Goal: Task Accomplishment & Management: Use online tool/utility

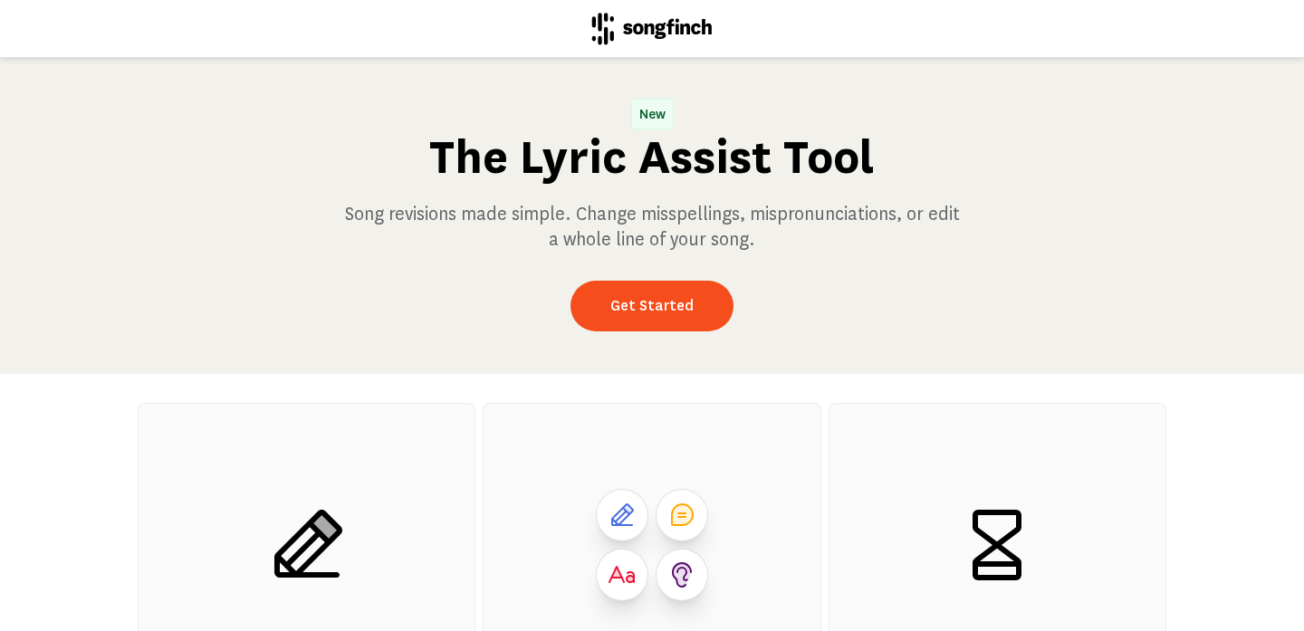
click at [687, 275] on div "New The Lyric Assist Tool Song revisions made simple. Change misspellings, misp…" at bounding box center [652, 216] width 1304 height 316
click at [670, 306] on link "Get Started" at bounding box center [652, 306] width 163 height 51
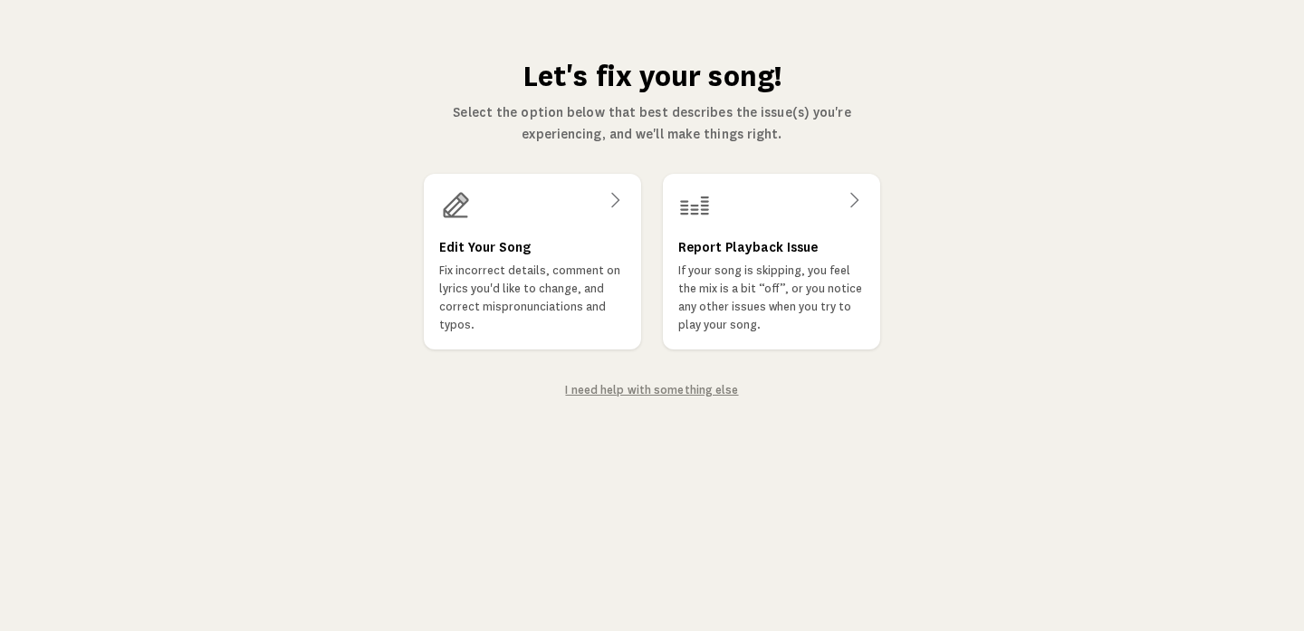
click at [606, 390] on link "I need help with something else" at bounding box center [651, 390] width 173 height 13
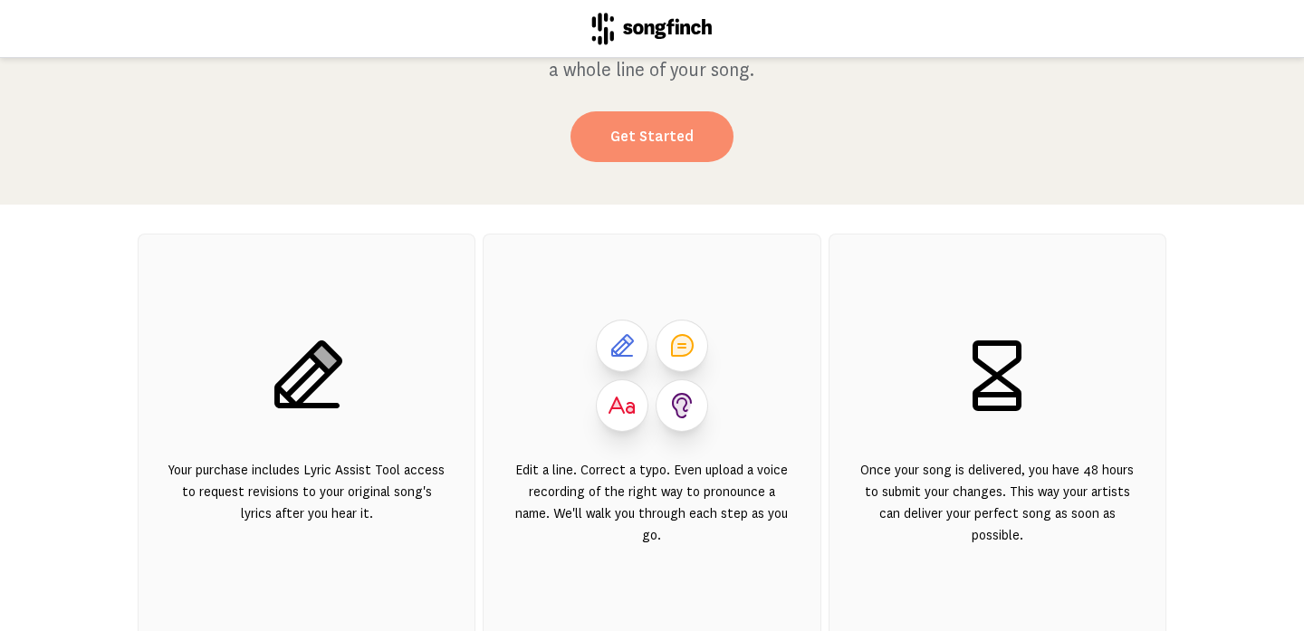
scroll to position [174, 0]
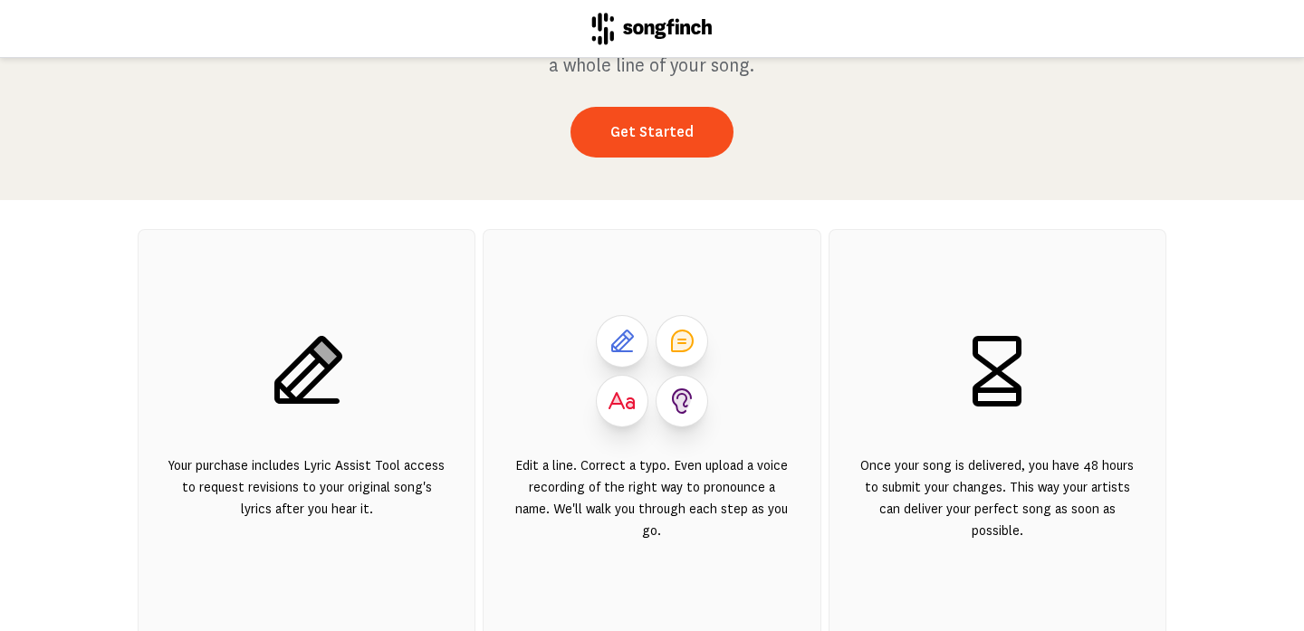
click at [682, 343] on icon at bounding box center [682, 341] width 23 height 23
click at [685, 343] on icon at bounding box center [682, 341] width 23 height 23
click at [710, 131] on link "Get Started" at bounding box center [652, 132] width 163 height 51
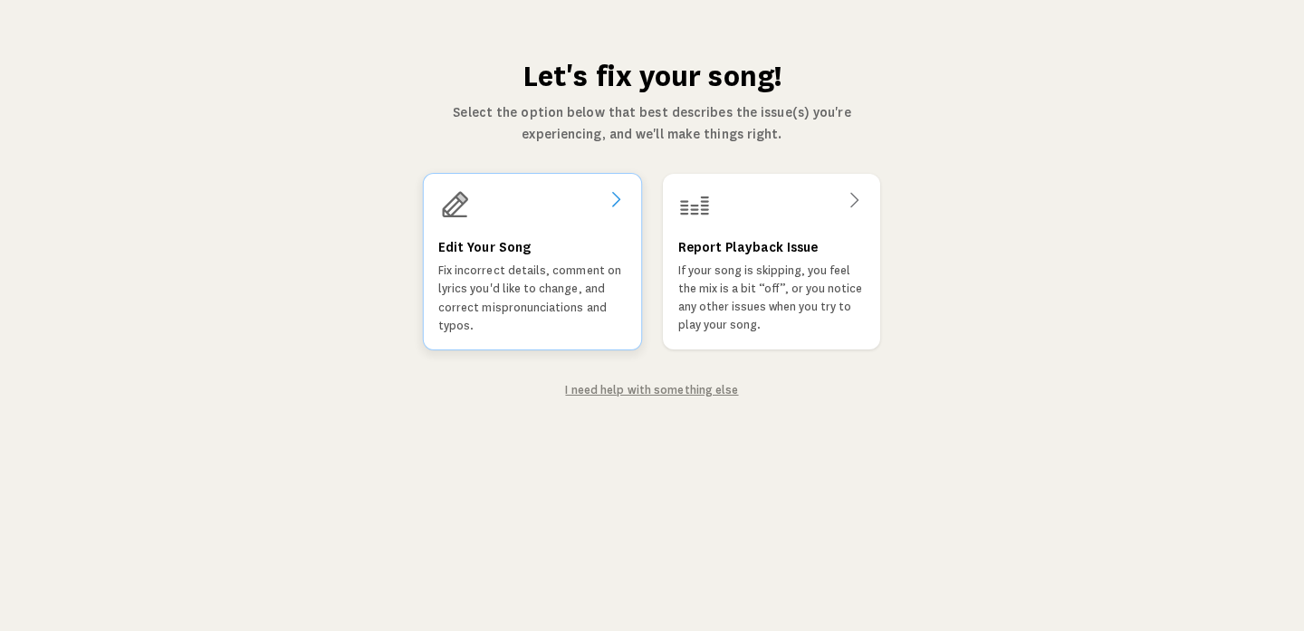
click at [604, 202] on div at bounding box center [532, 204] width 188 height 33
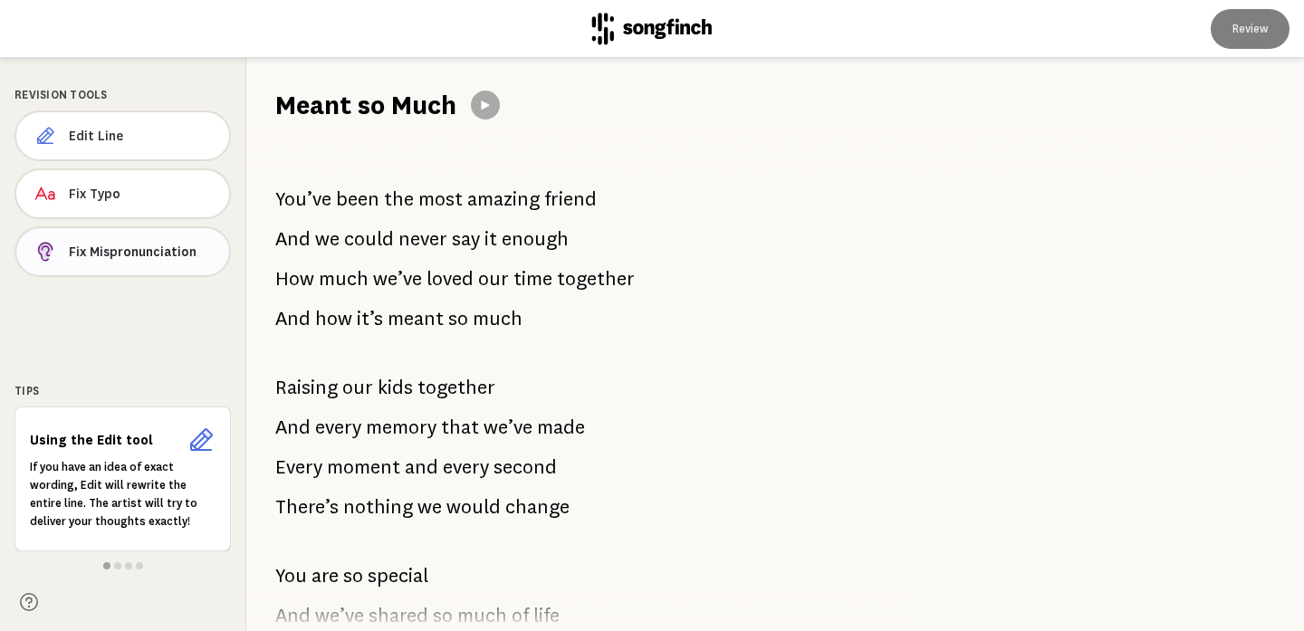
click at [152, 251] on span "Fix Mispronunciation" at bounding box center [142, 252] width 146 height 18
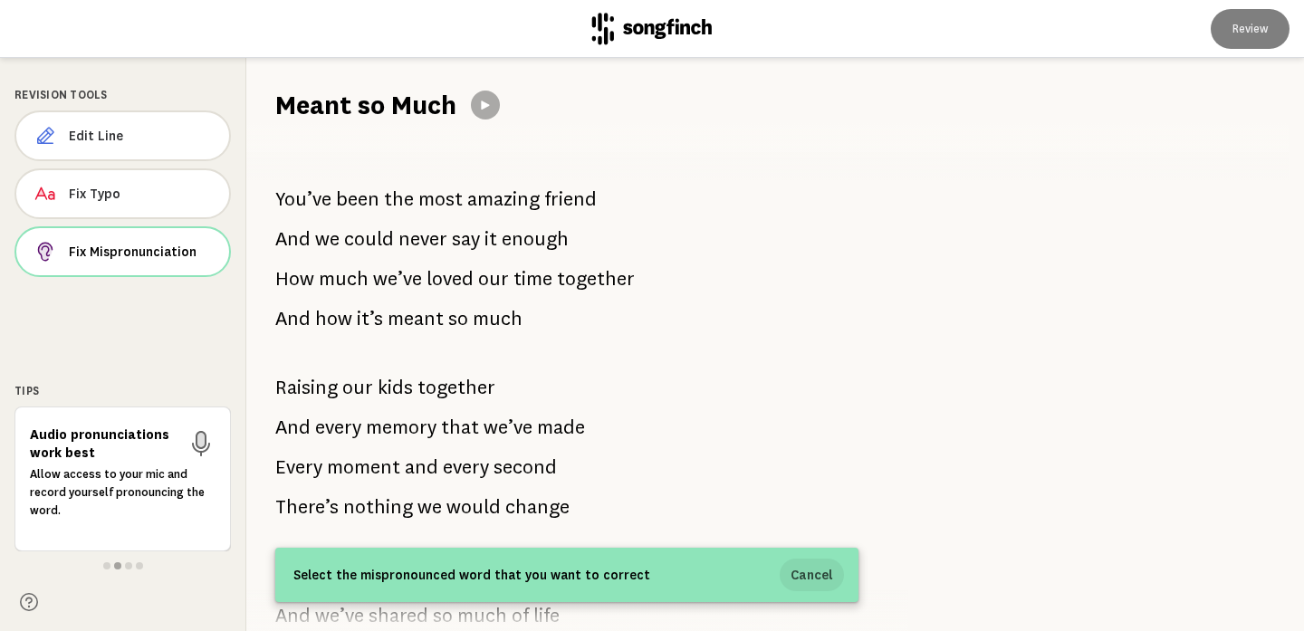
click at [817, 572] on button "Cancel" at bounding box center [812, 575] width 64 height 33
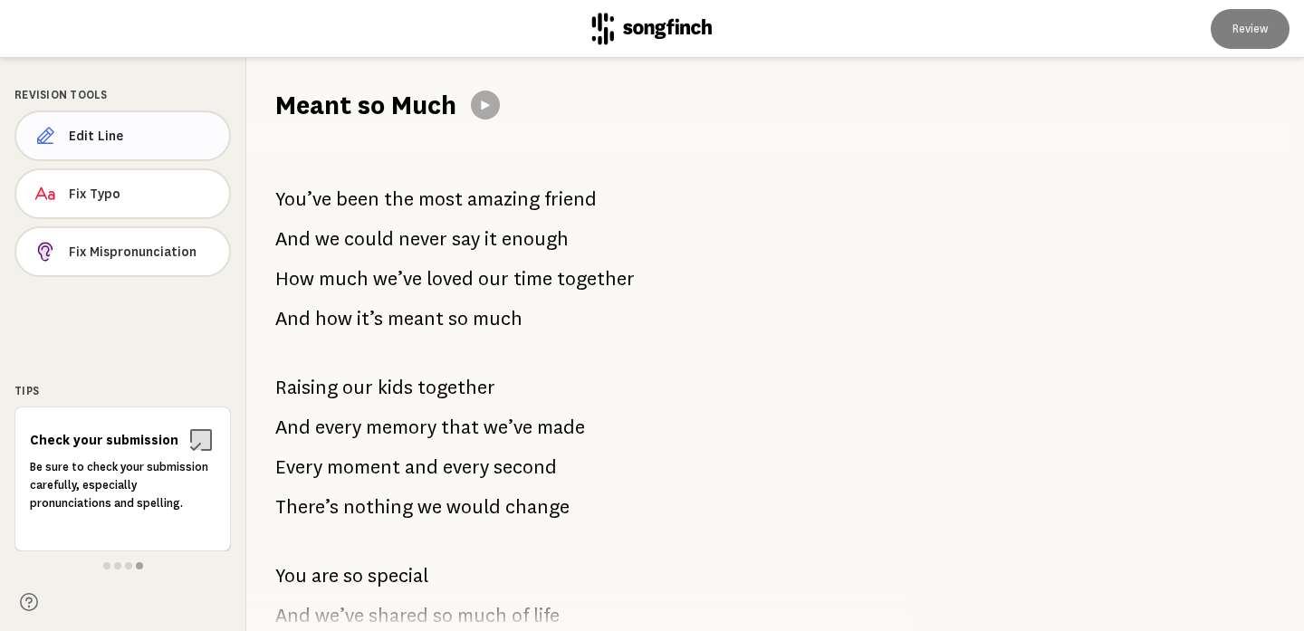
click at [182, 139] on span "Edit Line" at bounding box center [142, 136] width 146 height 18
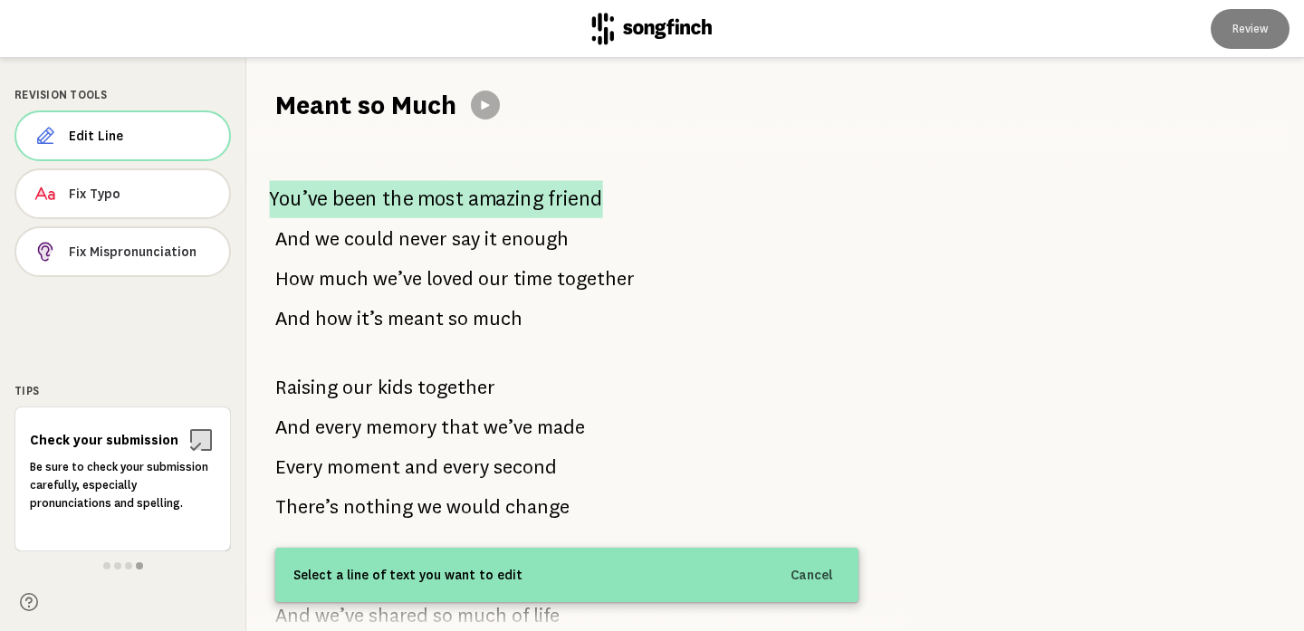
click at [322, 190] on span "You’ve" at bounding box center [298, 199] width 58 height 38
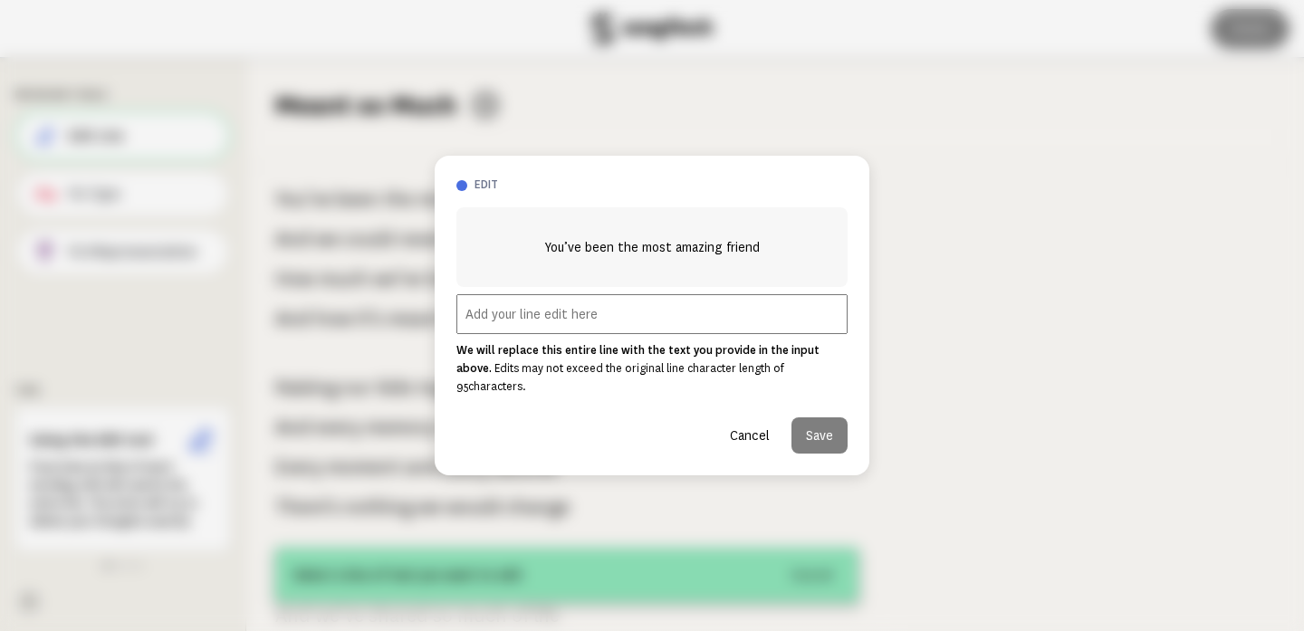
click at [491, 331] on input "text" at bounding box center [652, 314] width 391 height 40
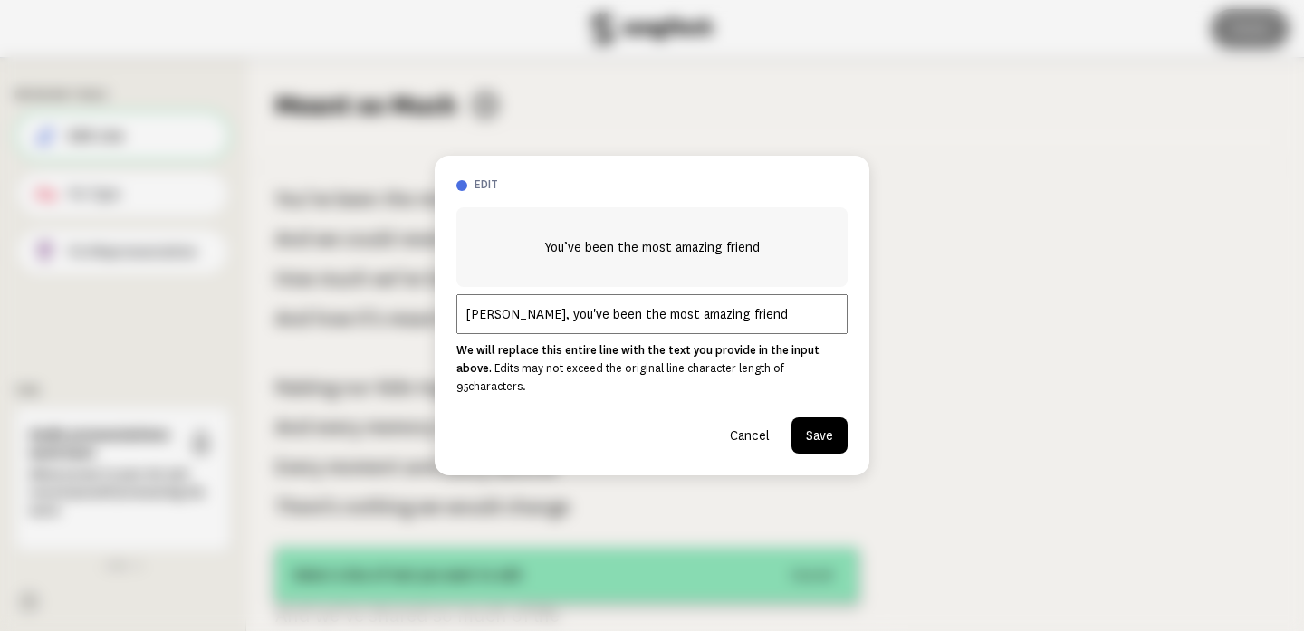
type input "[PERSON_NAME], you've been the most amazing friend"
click at [822, 426] on button "Save" at bounding box center [820, 436] width 56 height 36
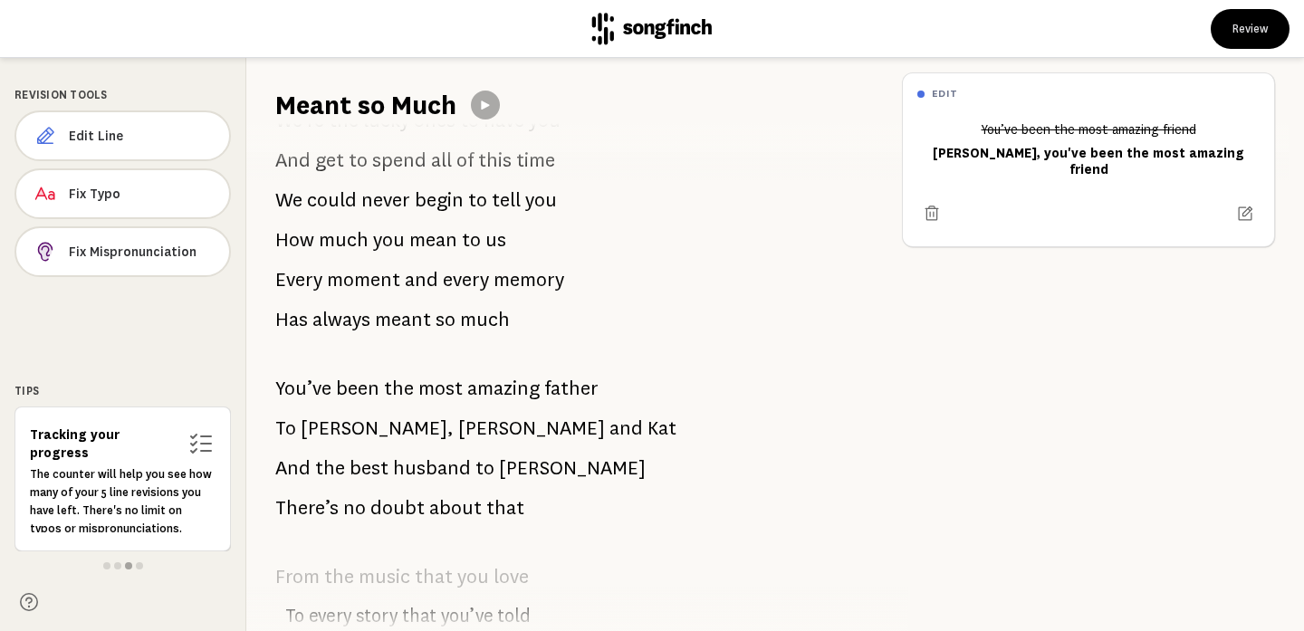
scroll to position [543, 0]
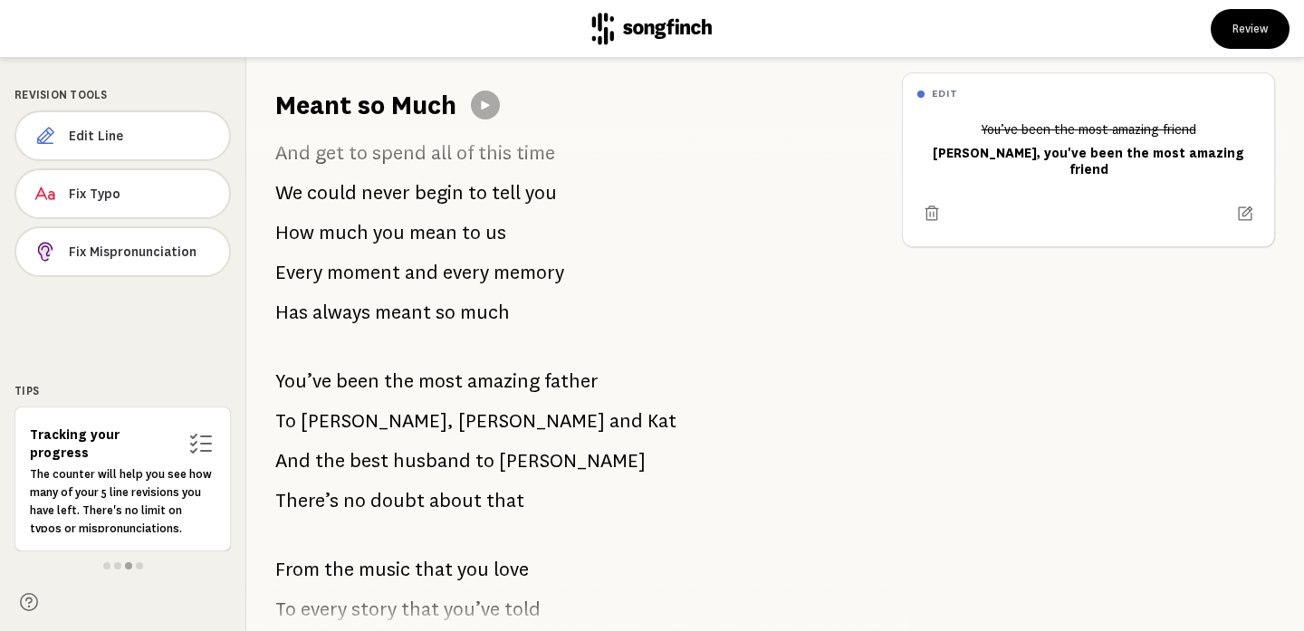
click at [316, 385] on span "You’ve" at bounding box center [303, 381] width 56 height 36
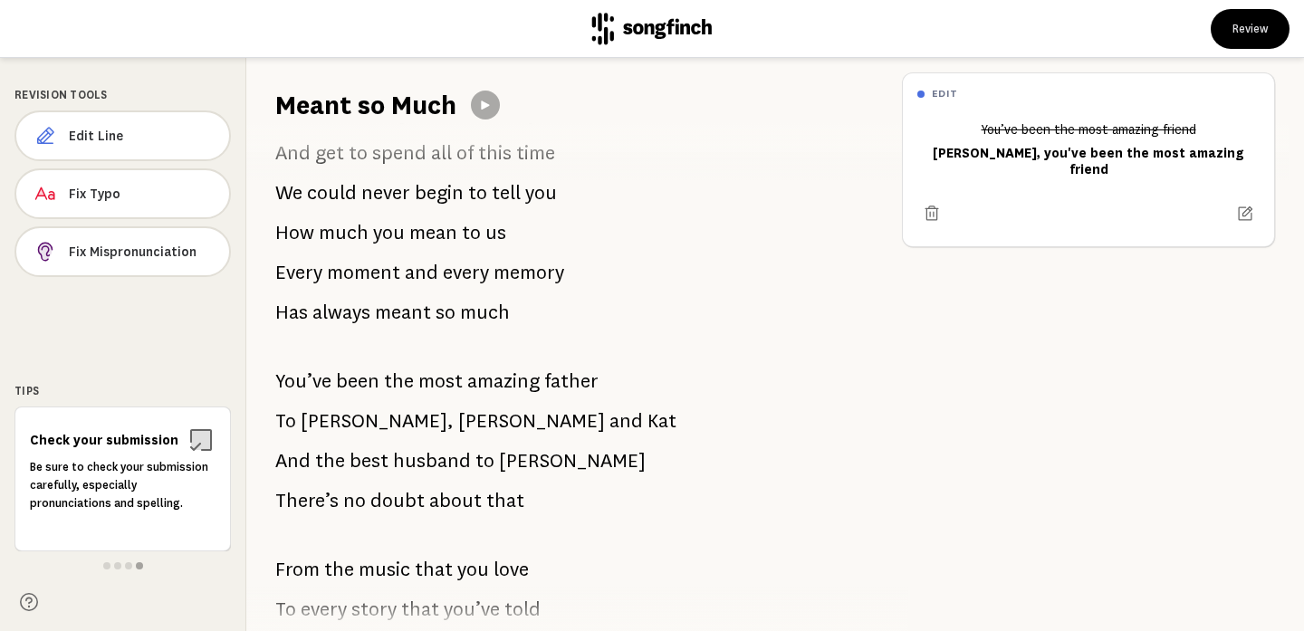
click at [265, 385] on div "You’ve been the most amazing friend And we could never say it enough How much w…" at bounding box center [566, 377] width 641 height 508
click at [287, 385] on span "You’ve" at bounding box center [303, 381] width 56 height 36
click at [178, 146] on button "Edit Line" at bounding box center [123, 136] width 216 height 51
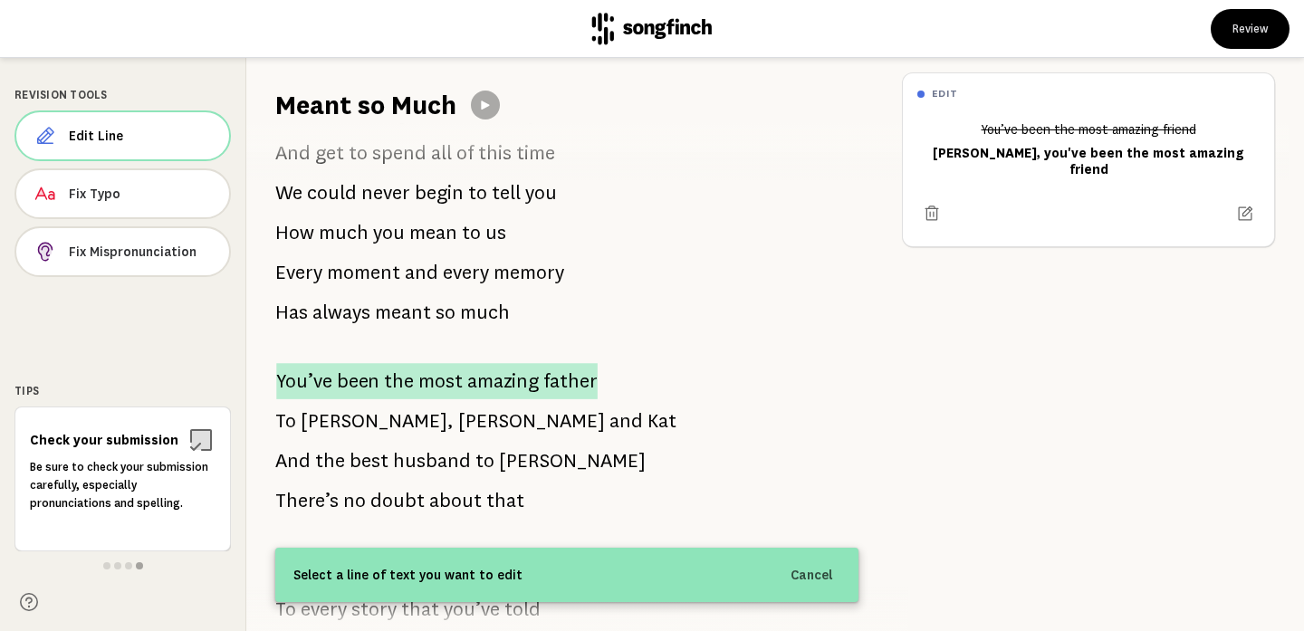
click at [283, 372] on span "You’ve" at bounding box center [304, 381] width 56 height 36
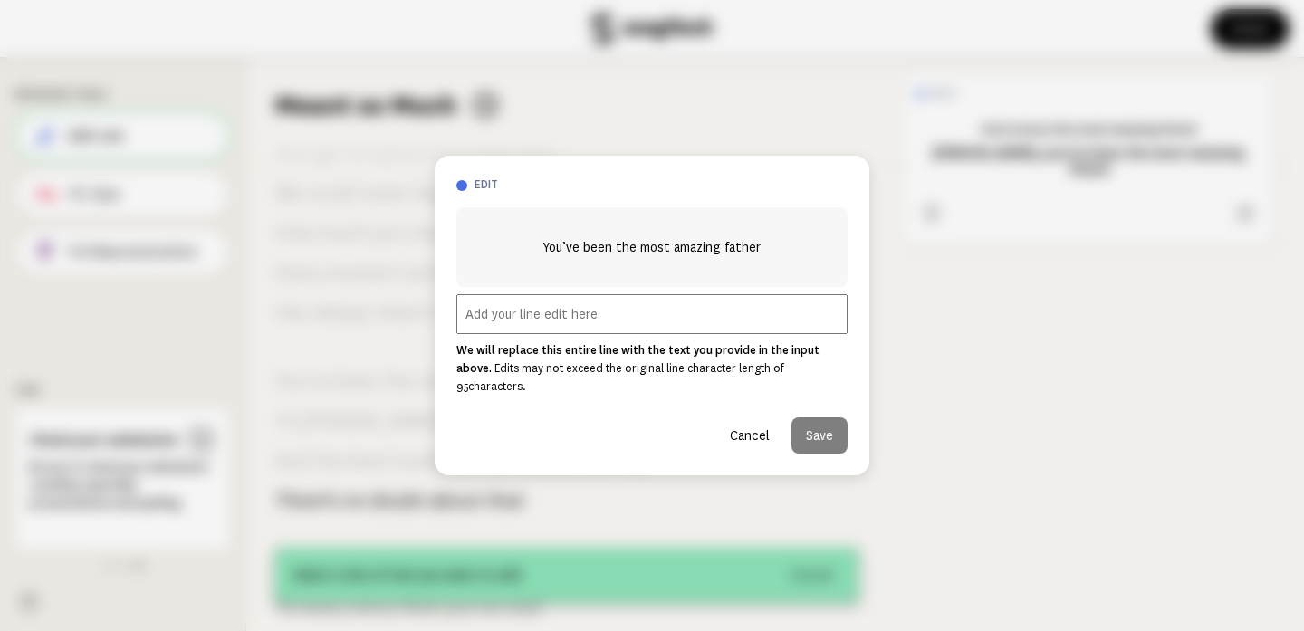
scroll to position [1033, 0]
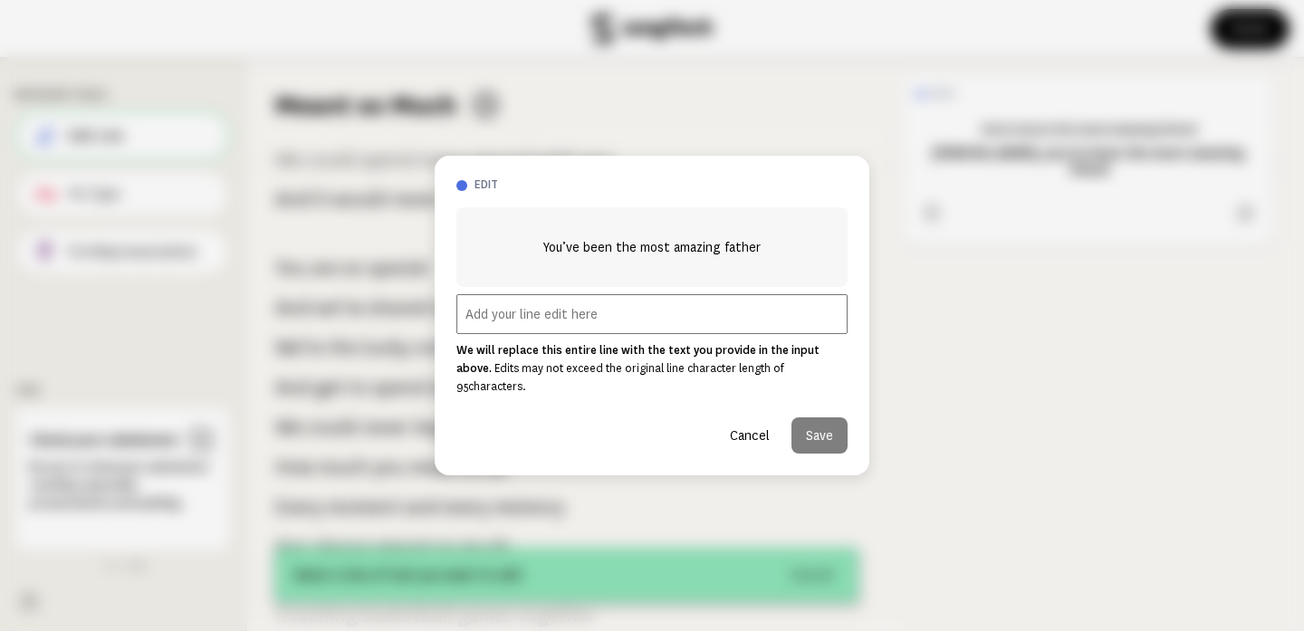
click at [488, 327] on input "text" at bounding box center [652, 314] width 391 height 40
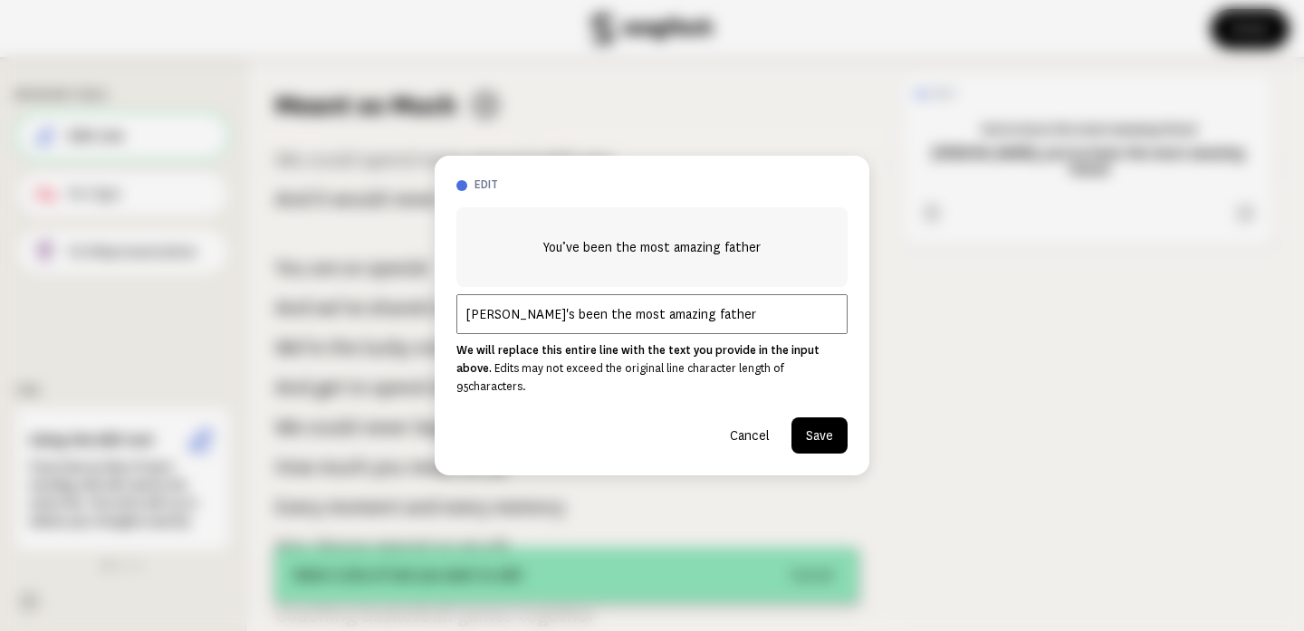
type input "[PERSON_NAME]'s been the most amazing father"
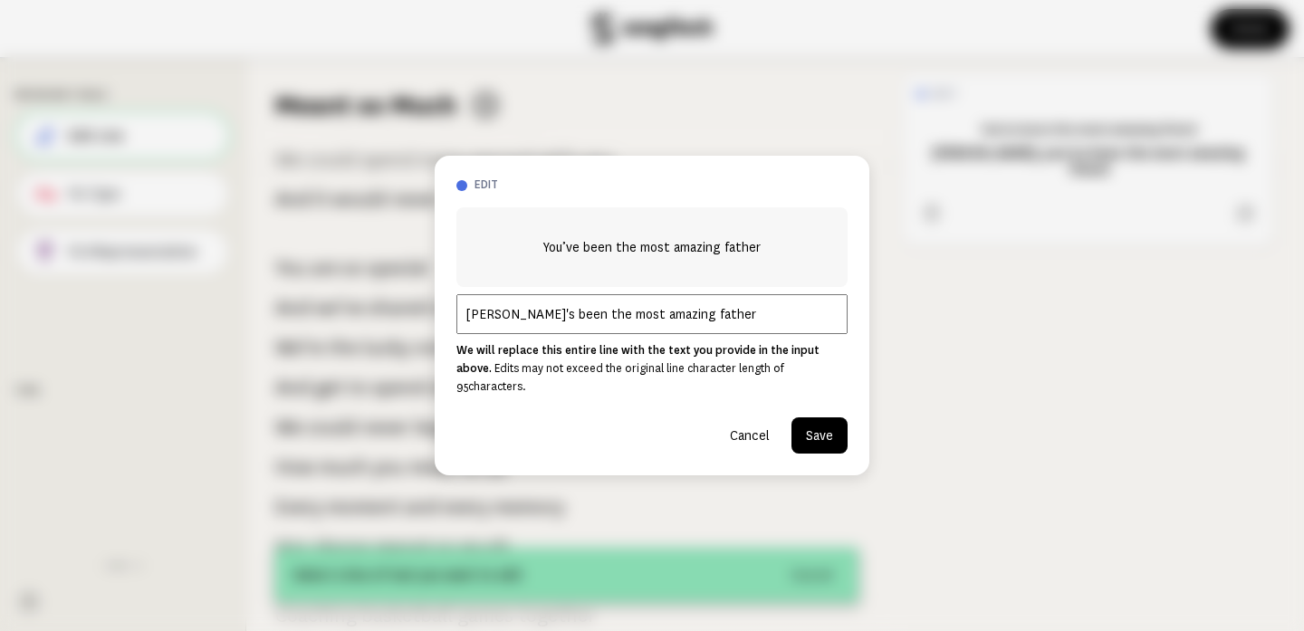
click at [828, 436] on button "Save" at bounding box center [820, 436] width 56 height 36
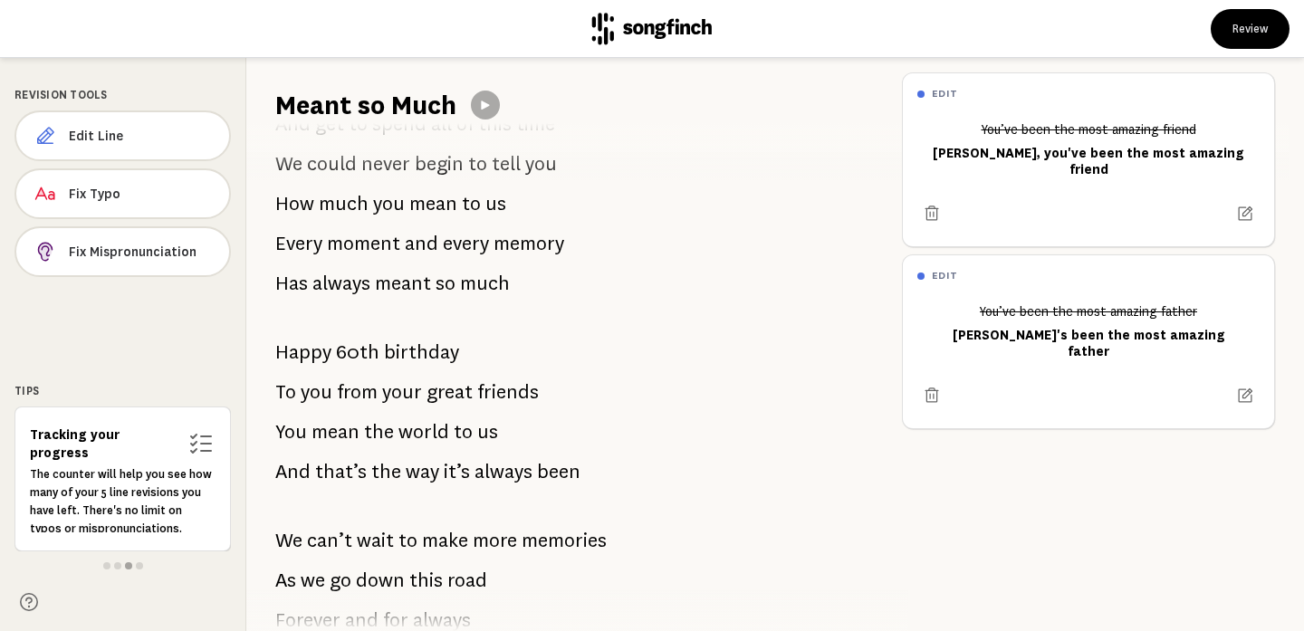
scroll to position [2023, 0]
click at [459, 355] on div "You’ve been the most amazing friend And we could never say it enough How much w…" at bounding box center [566, 377] width 641 height 508
click at [418, 351] on span "birthday" at bounding box center [421, 350] width 75 height 36
click at [162, 134] on span "Edit Line" at bounding box center [142, 136] width 146 height 18
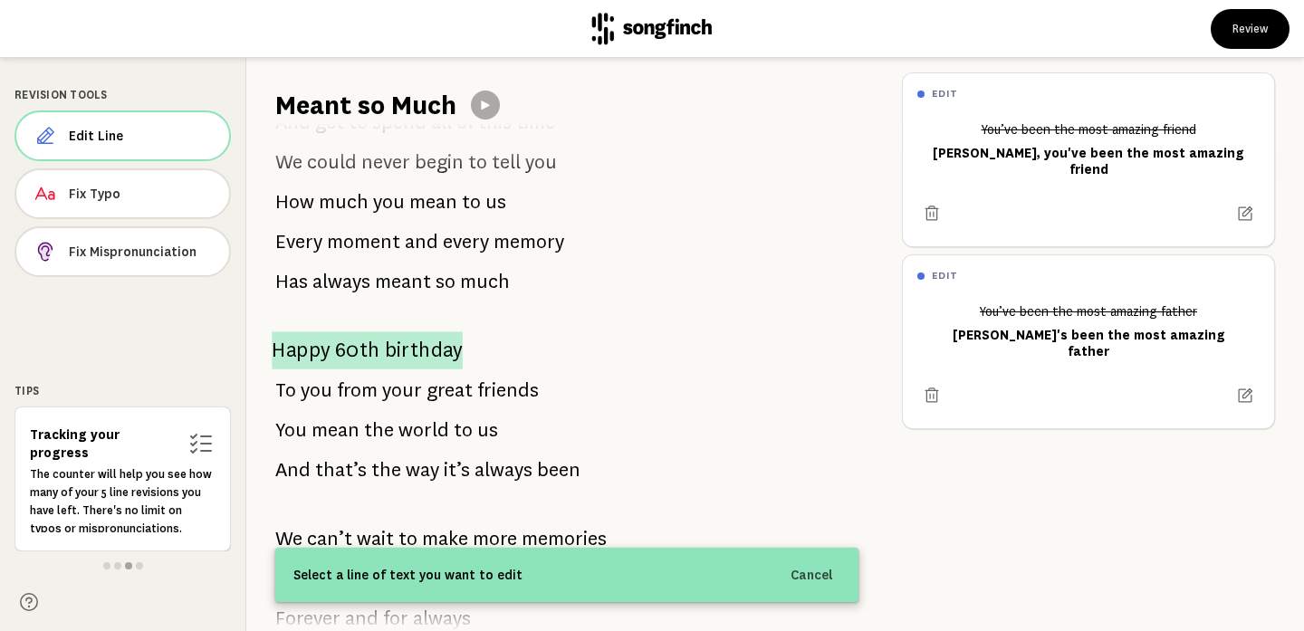
click at [325, 355] on span "Happy" at bounding box center [301, 351] width 58 height 38
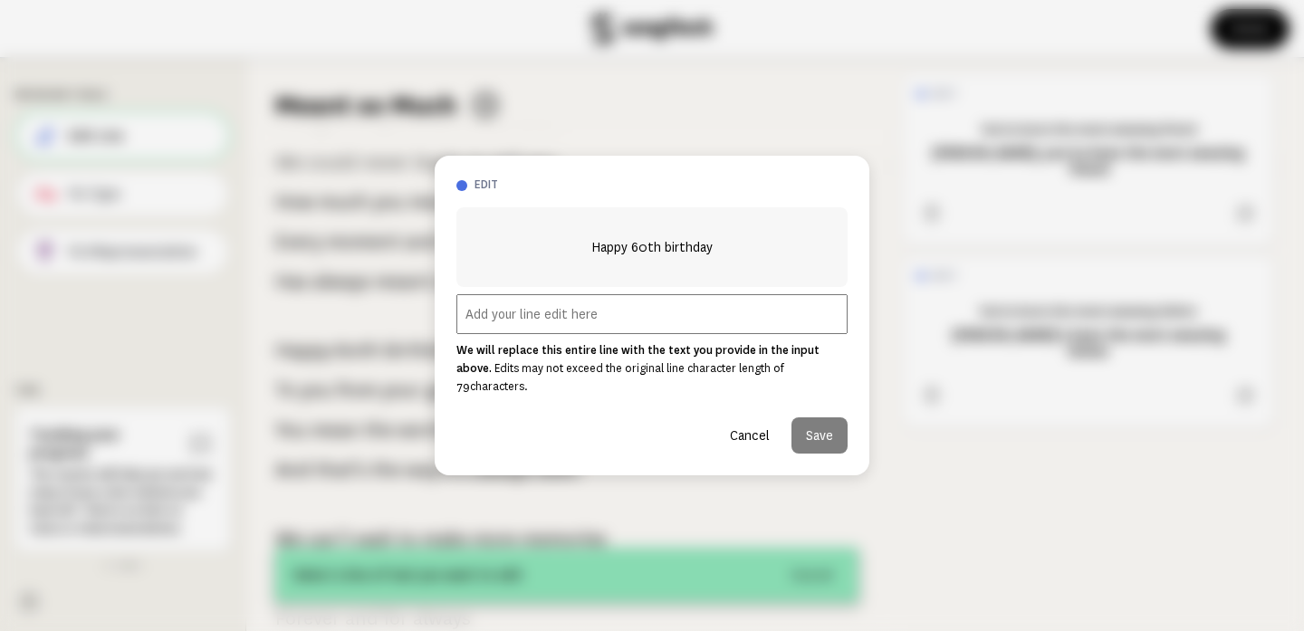
click at [573, 325] on input "text" at bounding box center [652, 314] width 391 height 40
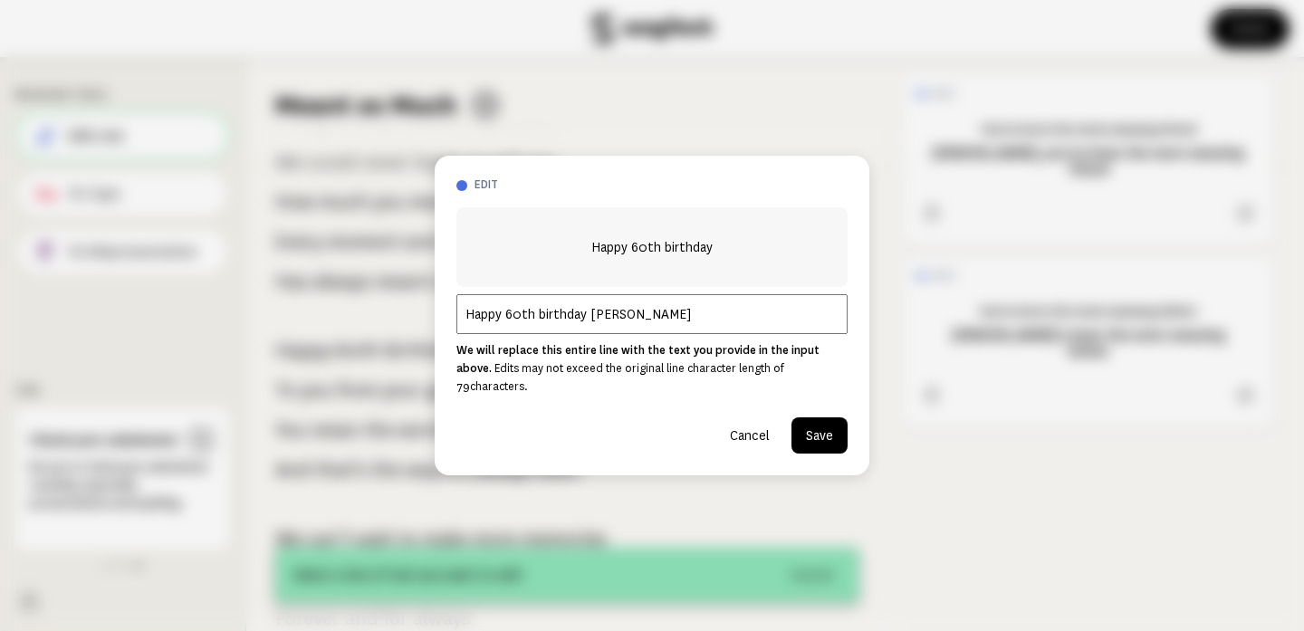
type input "Happy 60th birthday [PERSON_NAME]"
click at [822, 421] on button "Save" at bounding box center [820, 436] width 56 height 36
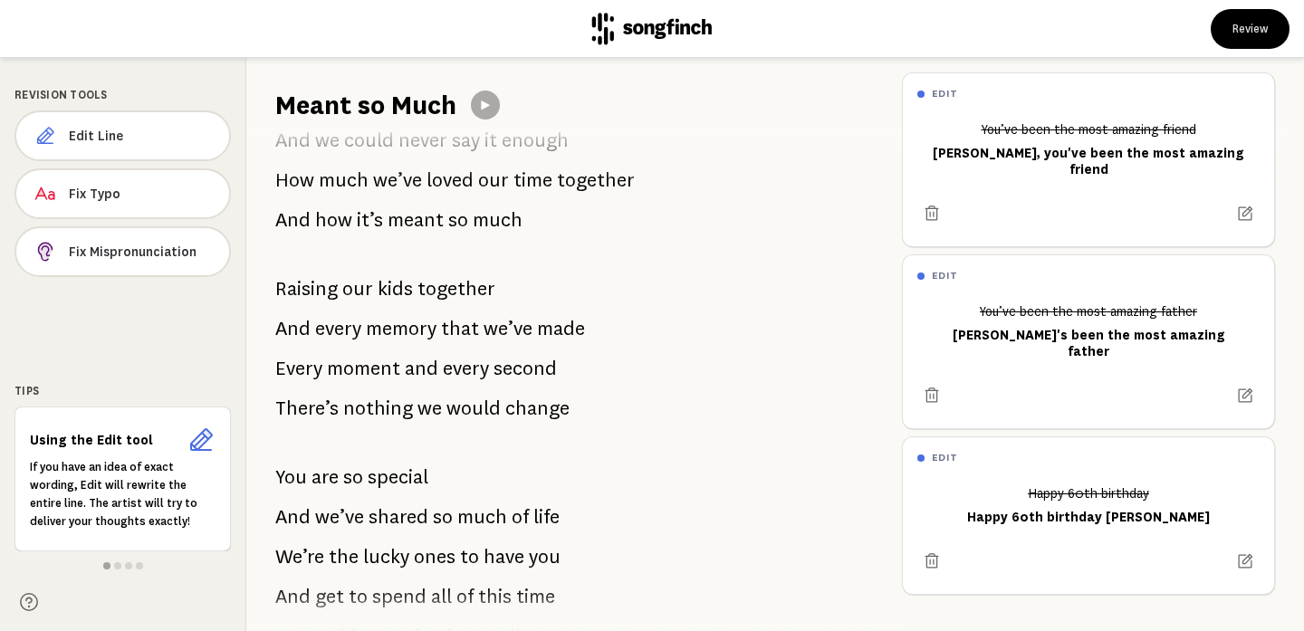
scroll to position [109, 0]
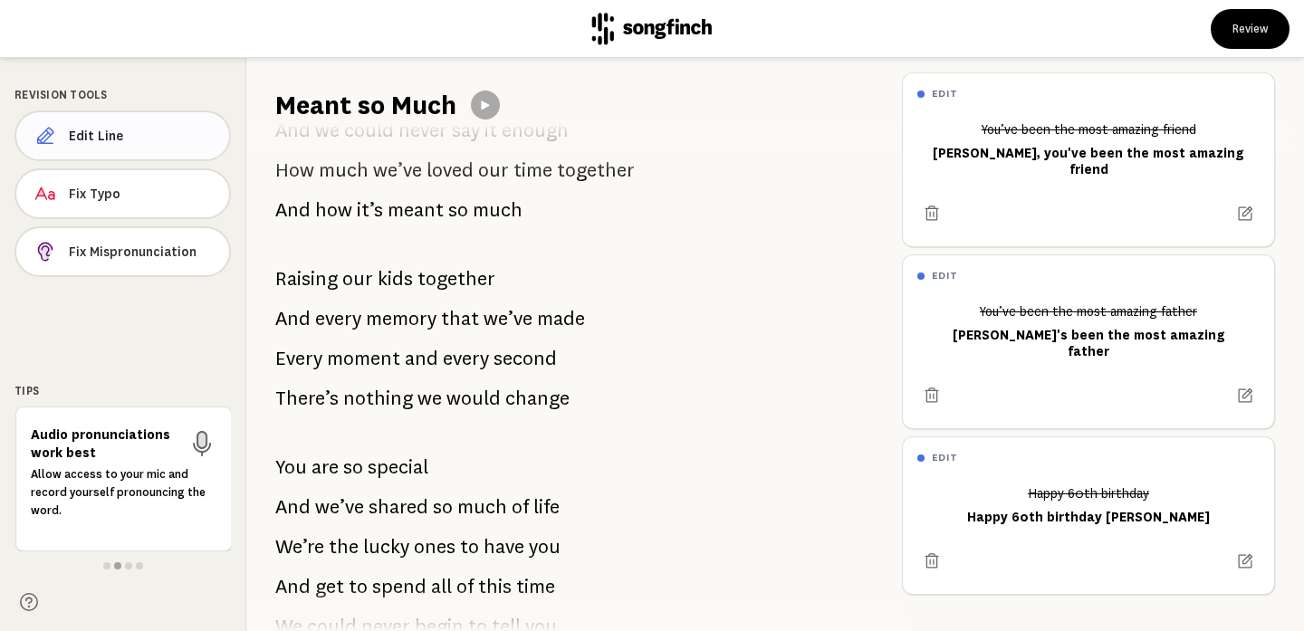
click at [184, 144] on span "Edit Line" at bounding box center [142, 136] width 146 height 18
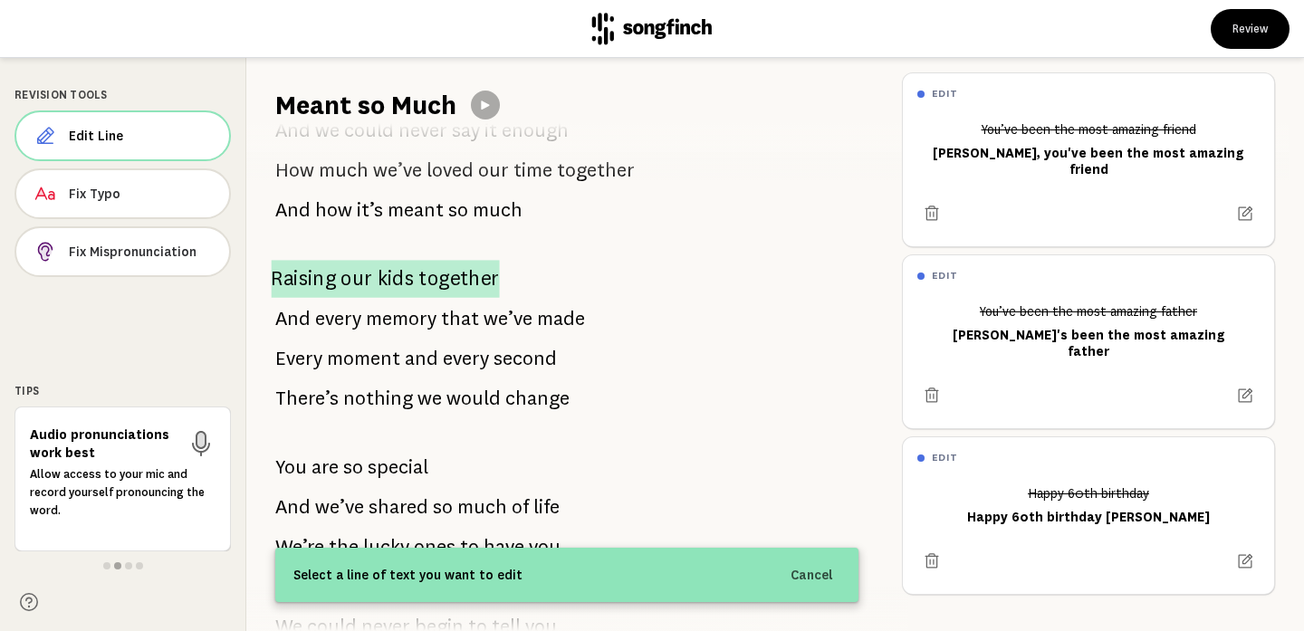
click at [347, 273] on span "our" at bounding box center [357, 279] width 32 height 38
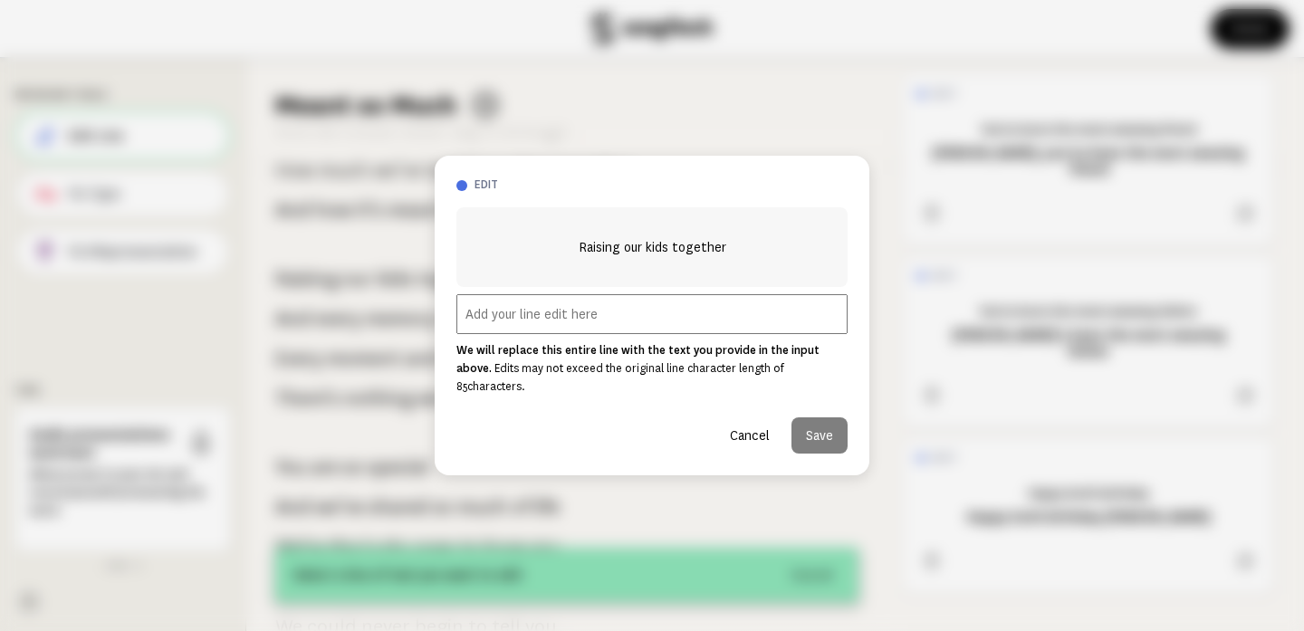
click at [516, 326] on input "text" at bounding box center [652, 314] width 391 height 40
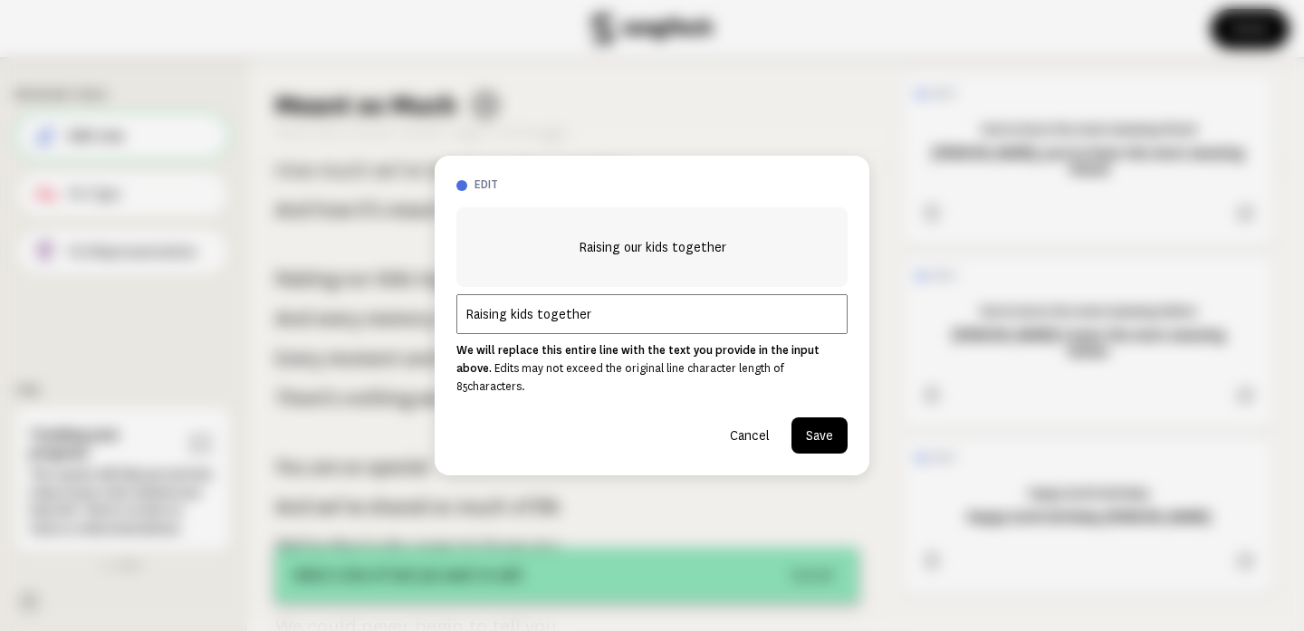
type input "Raising kids together"
click at [824, 422] on button "Save" at bounding box center [820, 436] width 56 height 36
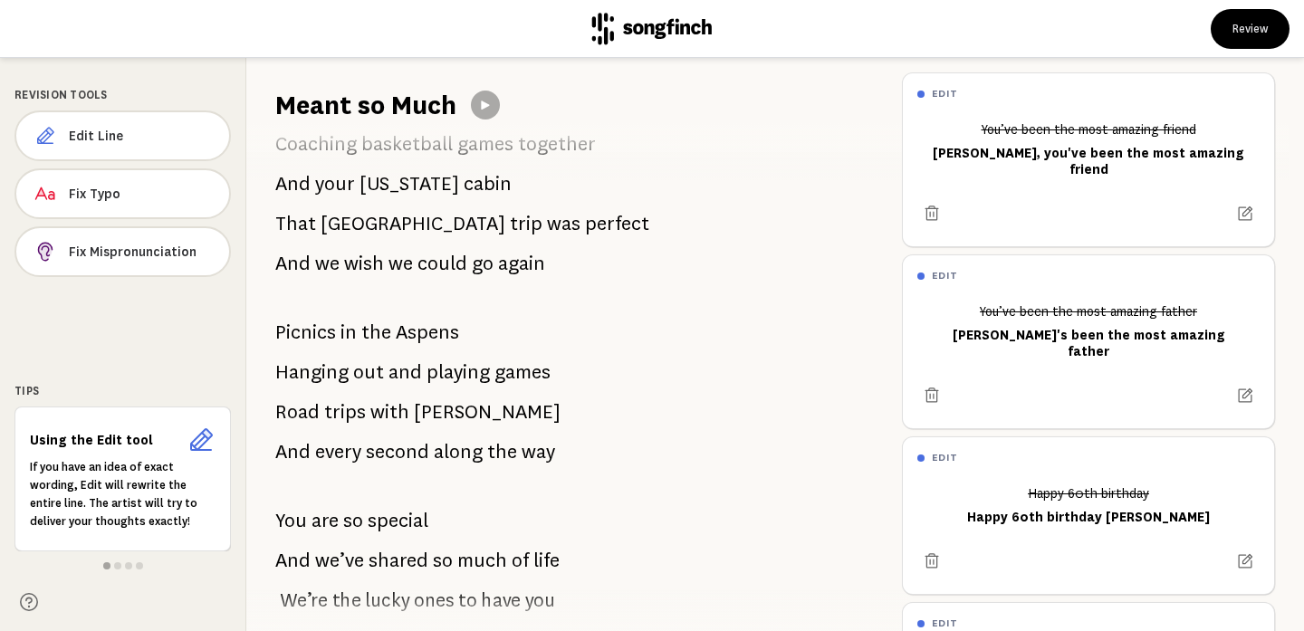
scroll to position [1512, 0]
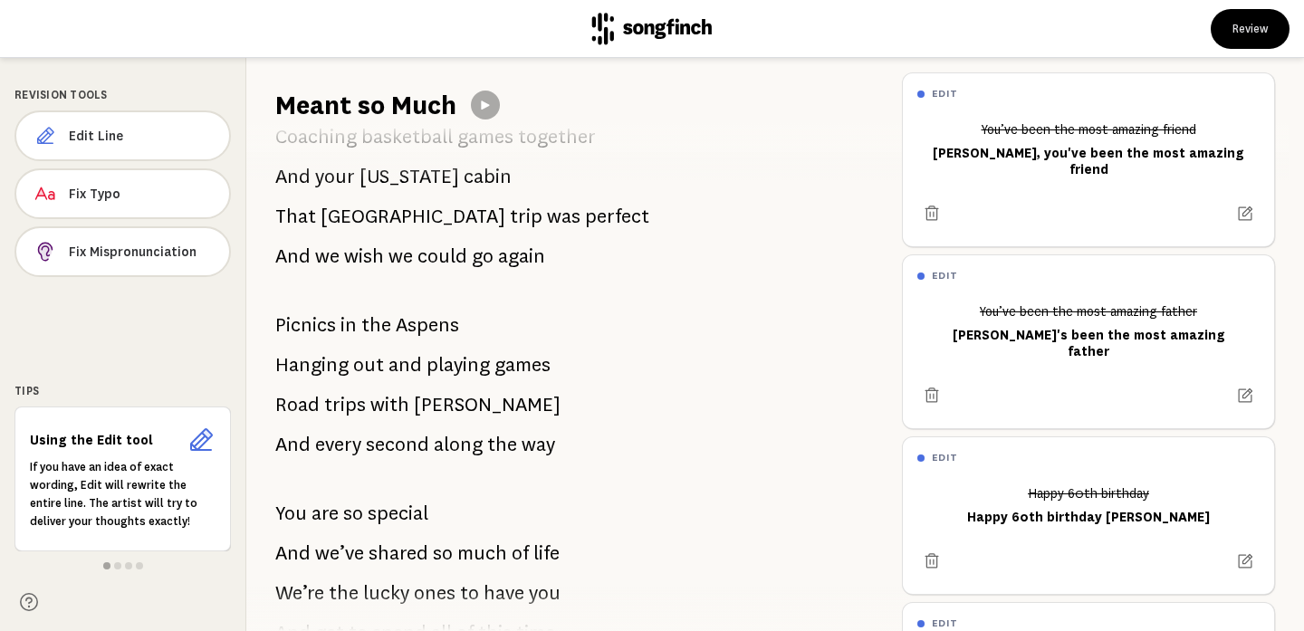
click at [424, 404] on span "[PERSON_NAME]" at bounding box center [487, 405] width 147 height 36
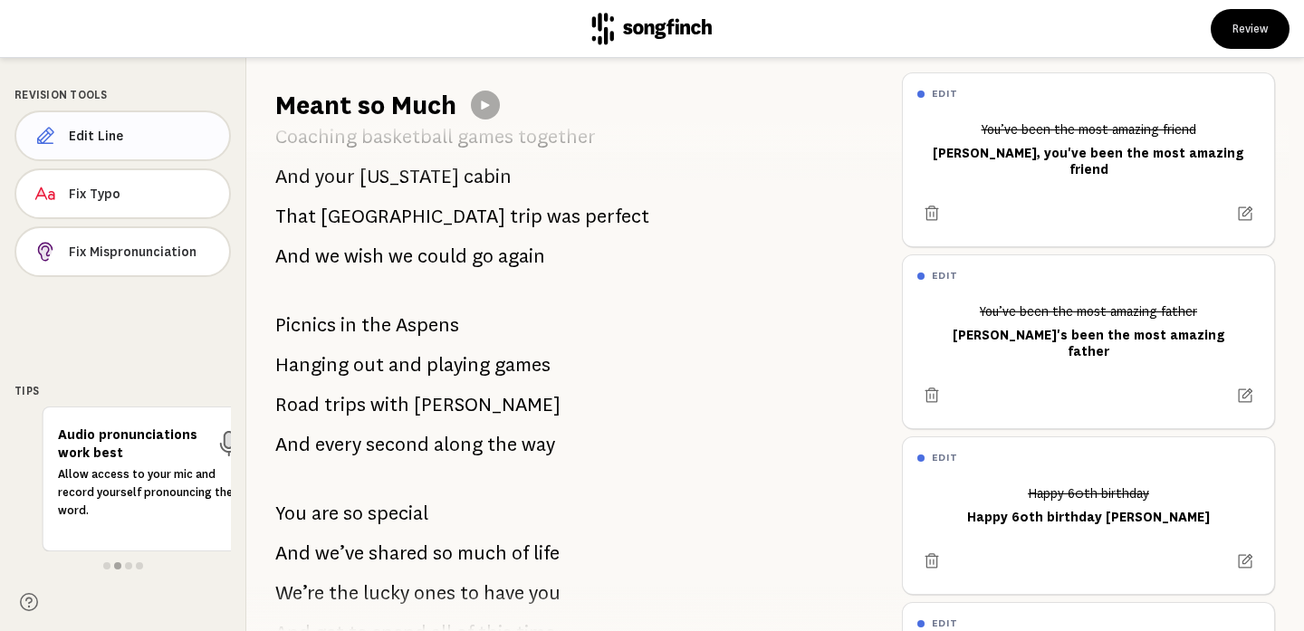
click at [157, 135] on span "Edit Line" at bounding box center [142, 136] width 146 height 18
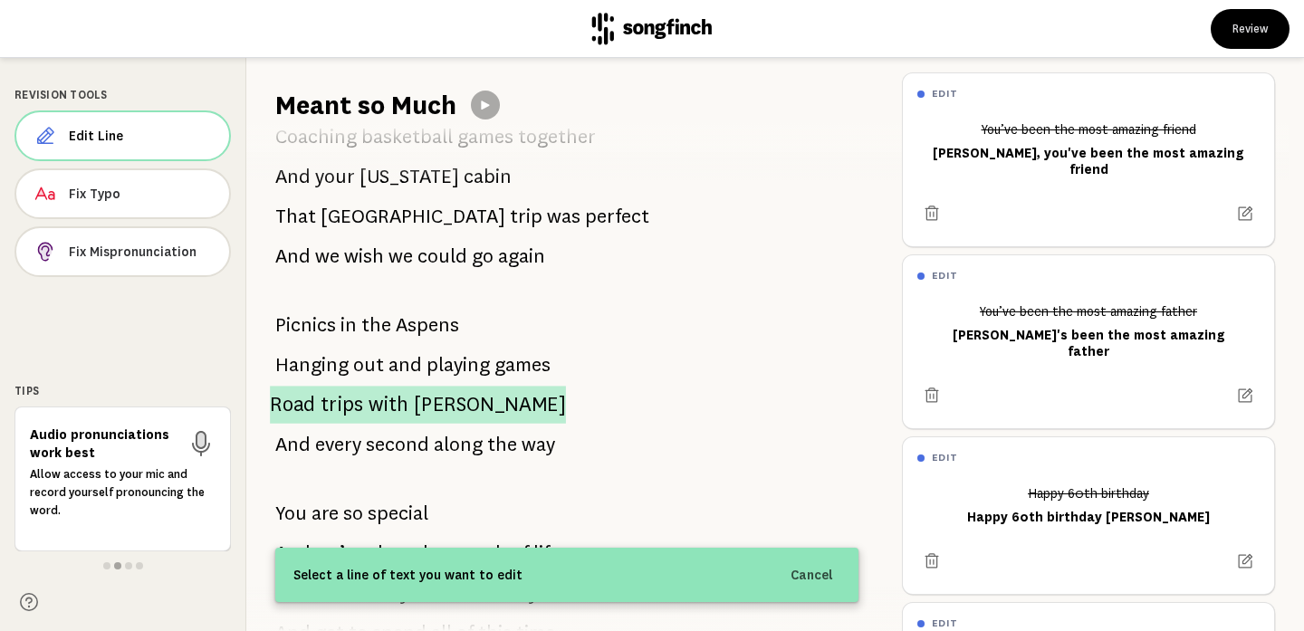
click at [307, 408] on span "Road" at bounding box center [293, 405] width 46 height 38
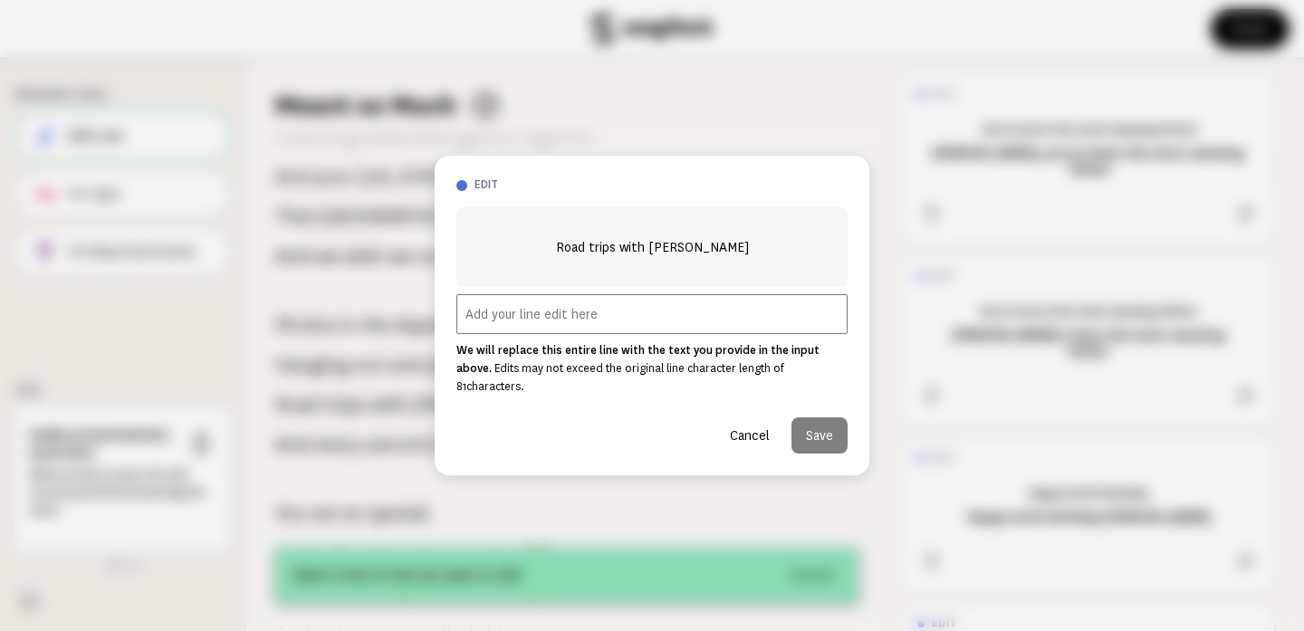
click at [546, 125] on div at bounding box center [652, 315] width 1304 height 631
click at [747, 424] on button "Cancel" at bounding box center [750, 436] width 69 height 36
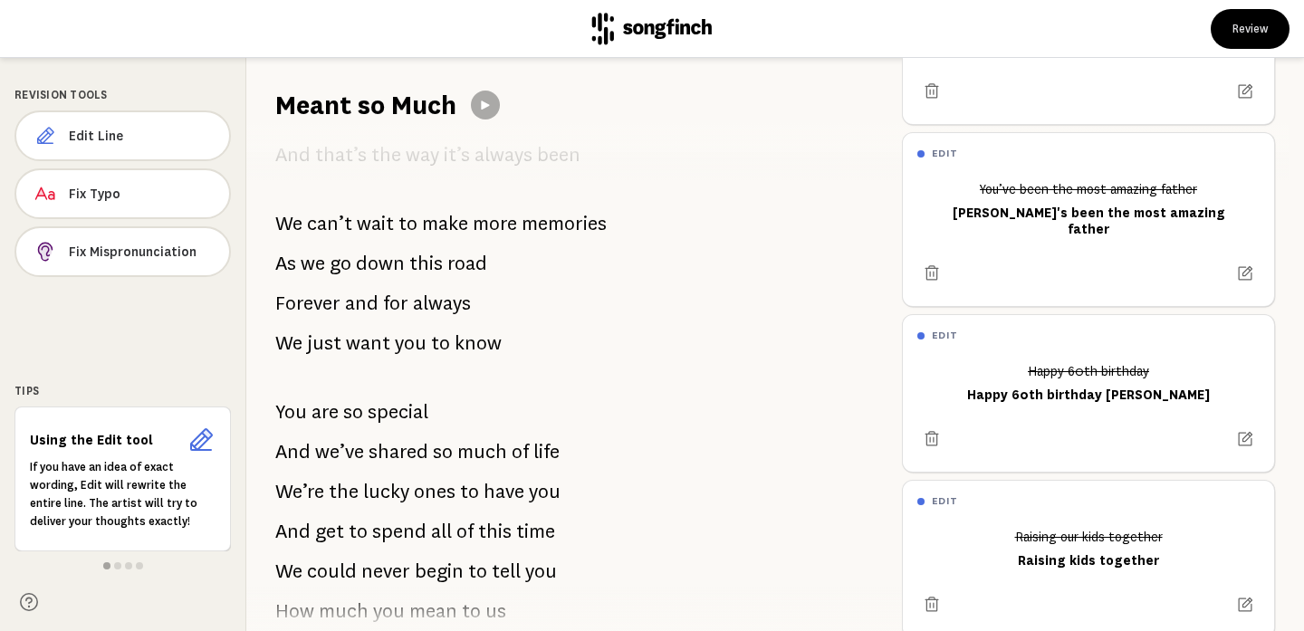
scroll to position [2506, 0]
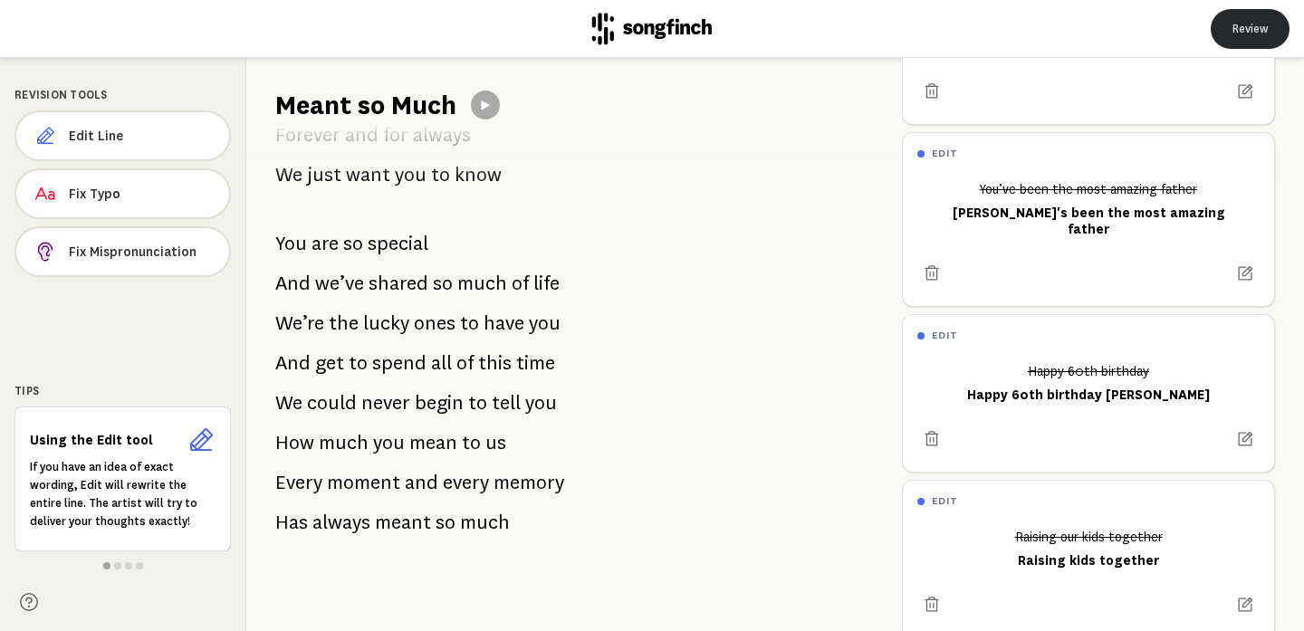
click at [1234, 24] on button "Review" at bounding box center [1250, 29] width 79 height 40
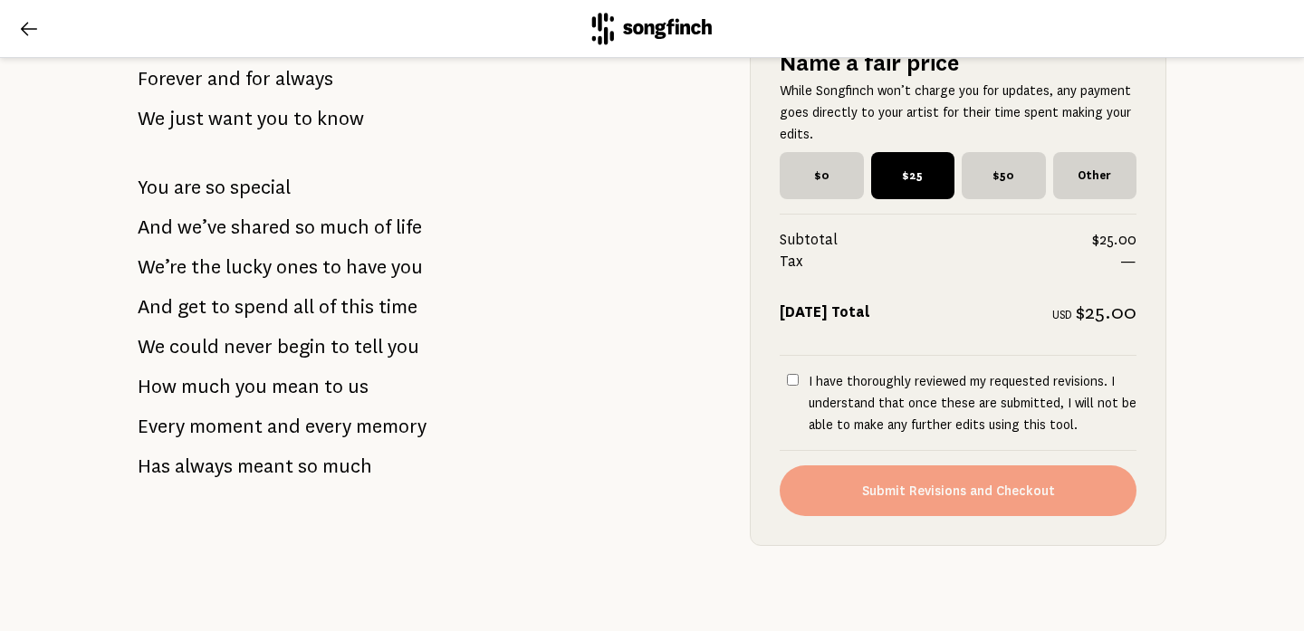
scroll to position [2738, 0]
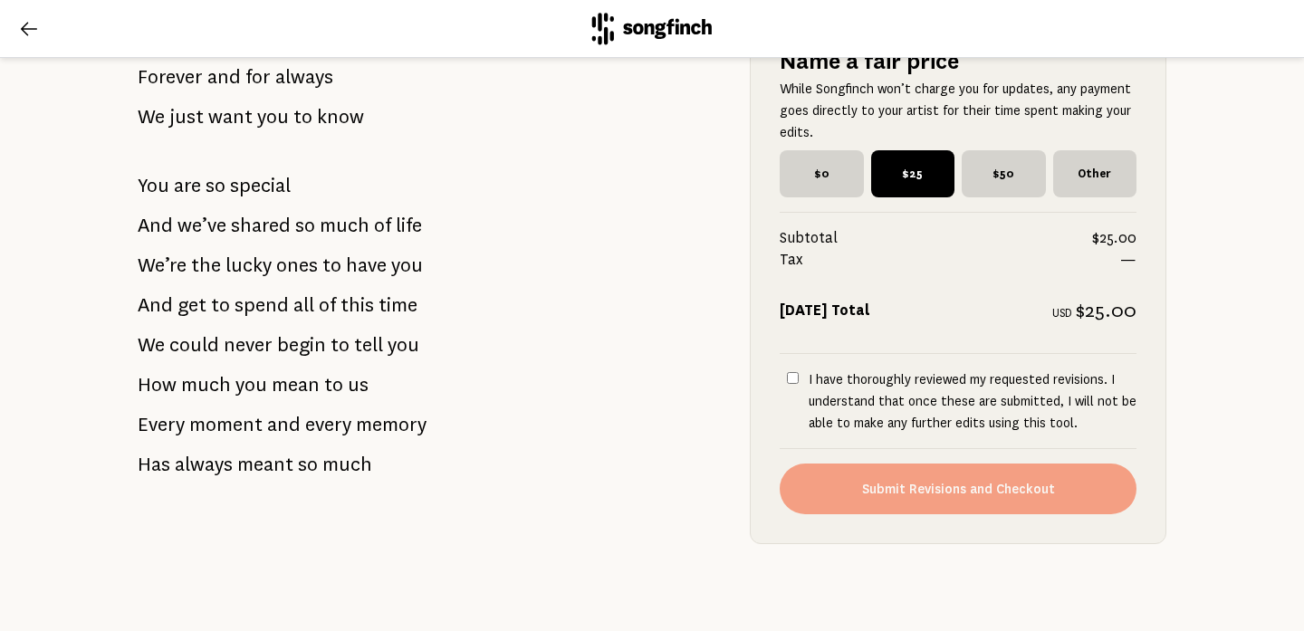
click at [792, 374] on input "I have thoroughly reviewed my requested revisions. I understand that once these…" at bounding box center [793, 378] width 12 height 12
checkbox input "true"
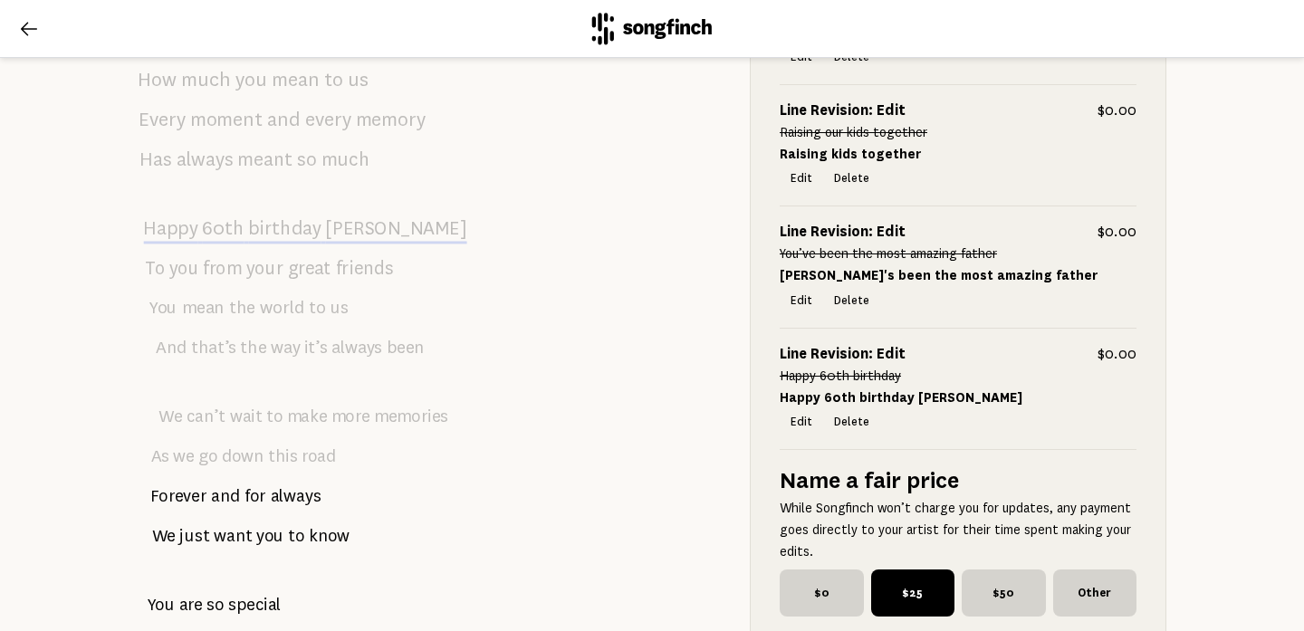
scroll to position [2746, 0]
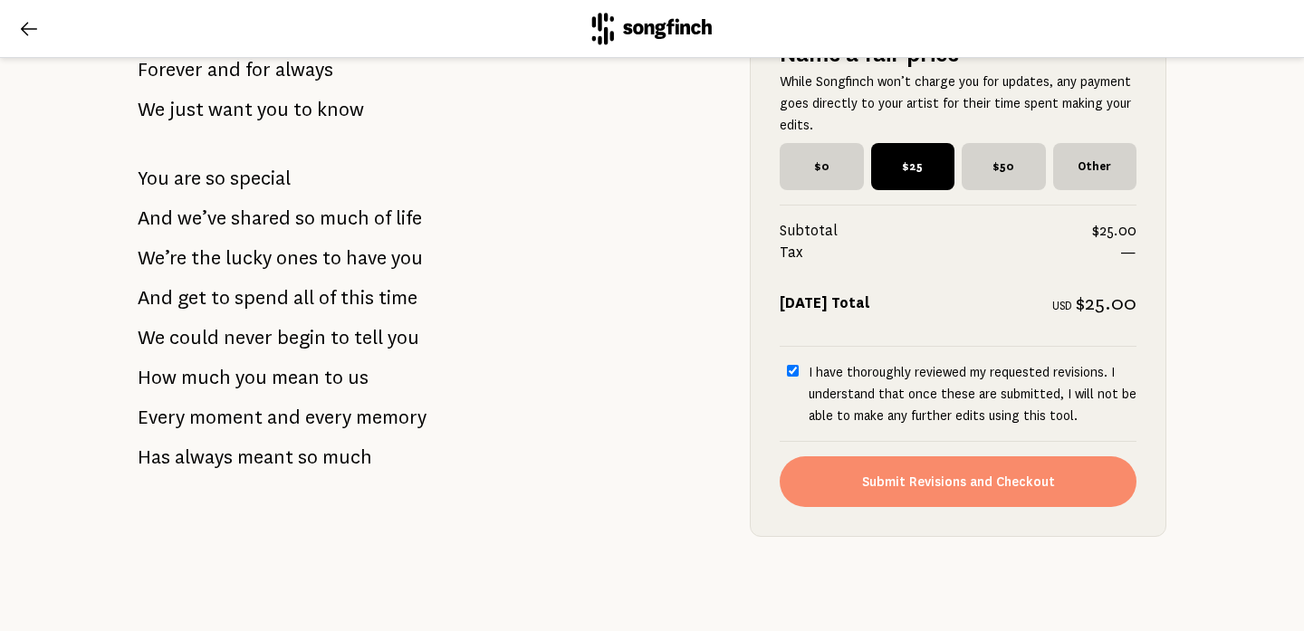
click at [922, 479] on button "Submit Revisions and Checkout" at bounding box center [958, 482] width 357 height 51
